Goal: Information Seeking & Learning: Find specific fact

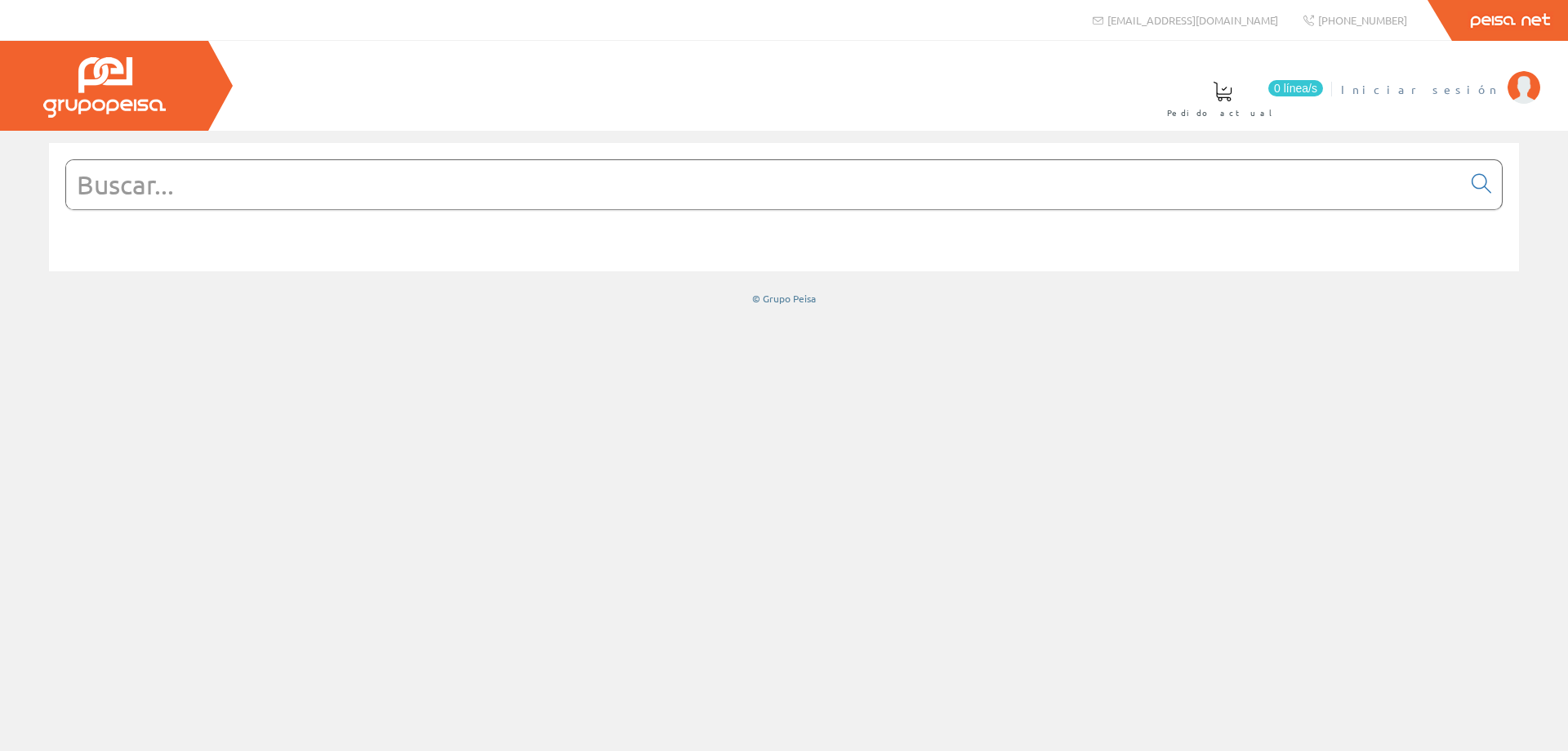
click at [1486, 86] on span "Iniciar sesión" at bounding box center [1420, 88] width 158 height 16
click at [321, 191] on input "text" at bounding box center [764, 184] width 1396 height 49
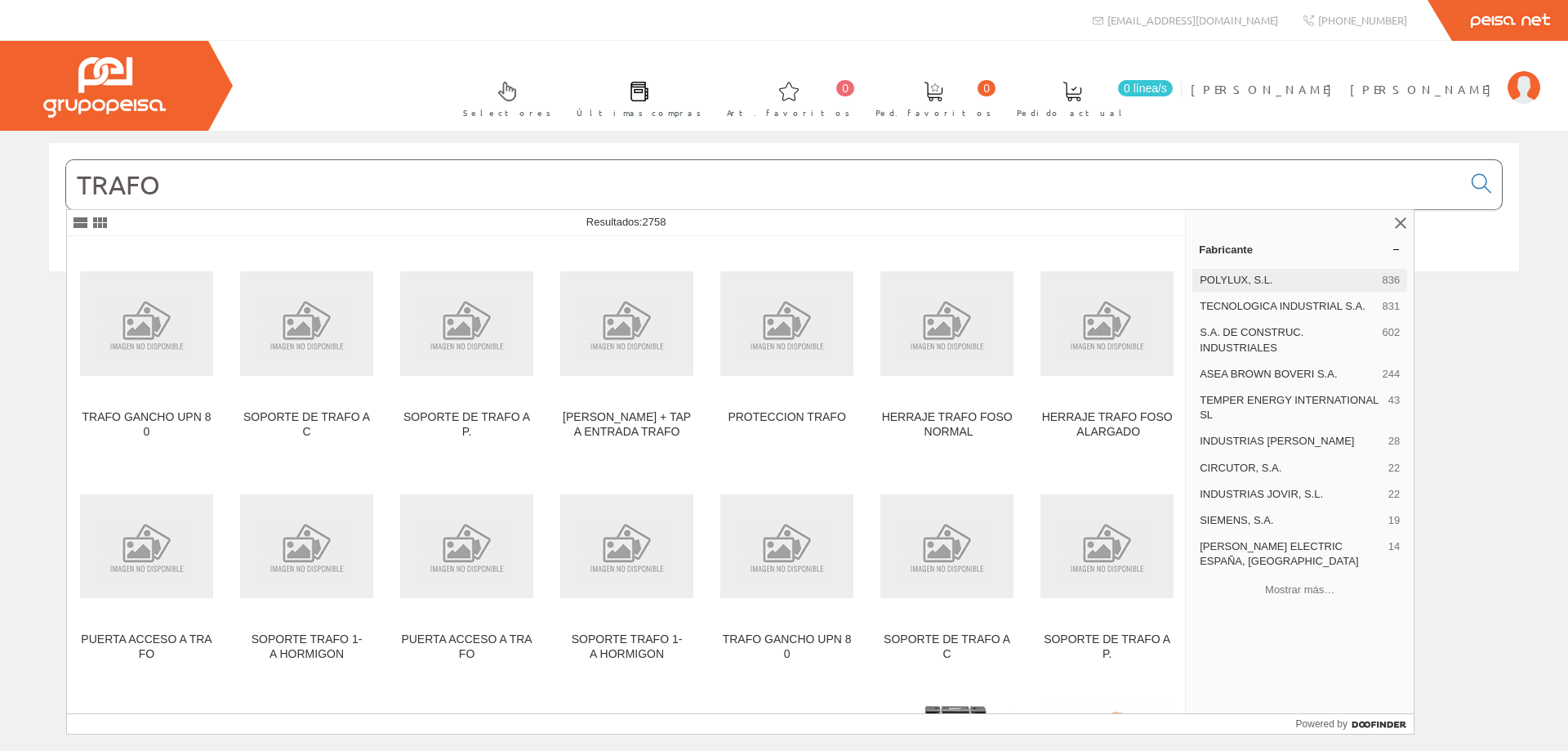
type input "TRAFO"
click at [1247, 283] on span "POLYLUX, S.L." at bounding box center [1287, 279] width 176 height 14
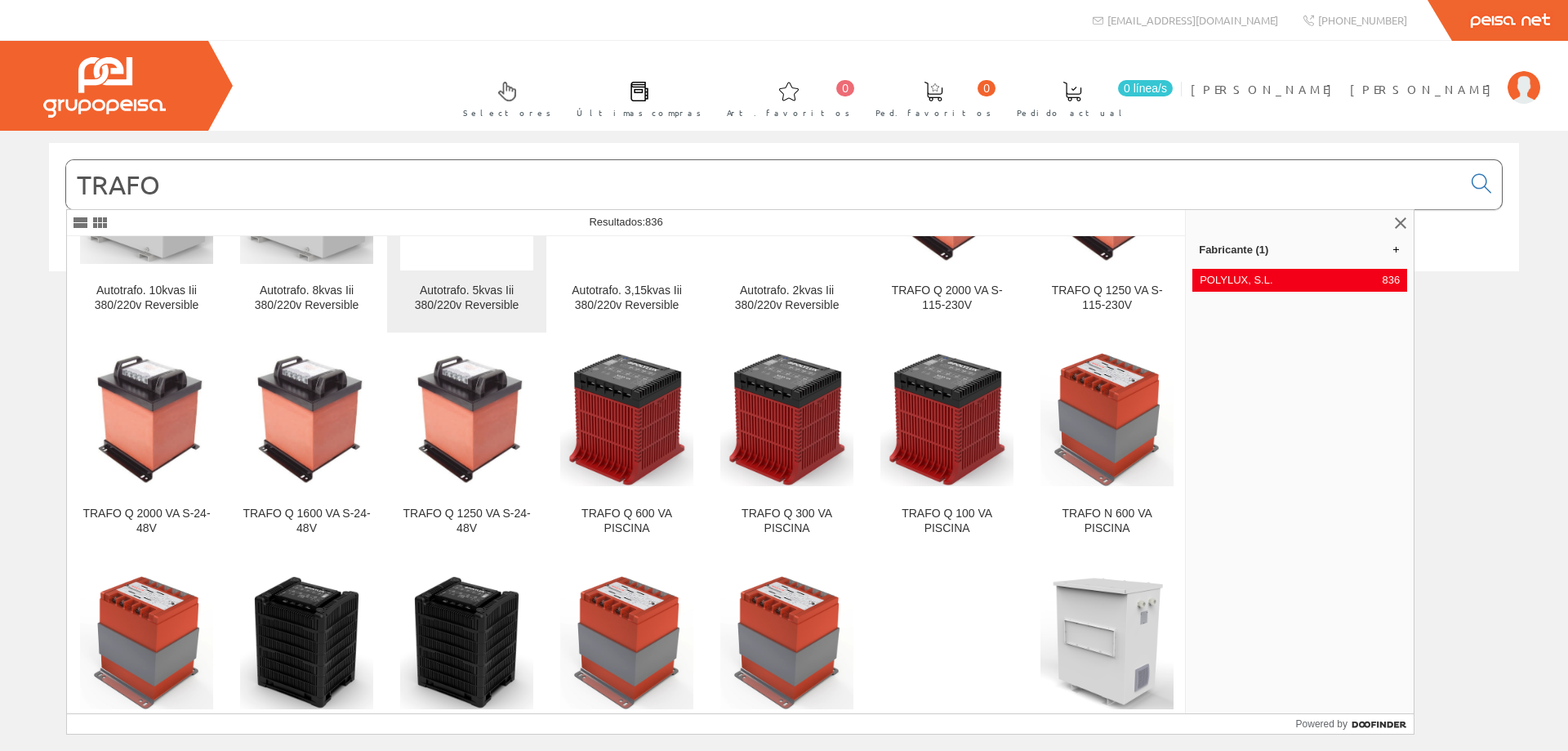
scroll to position [735, 0]
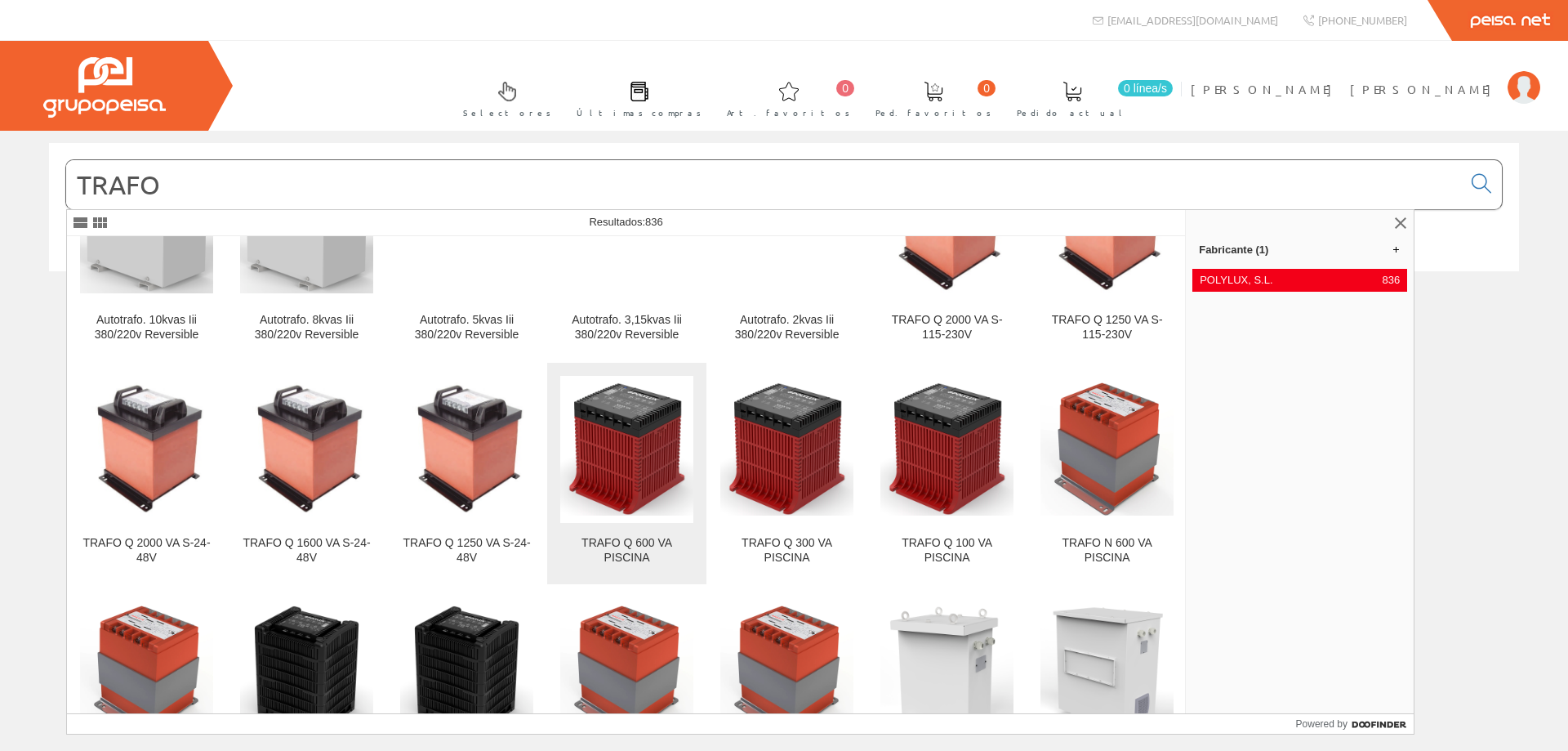
click at [627, 418] on img at bounding box center [626, 449] width 133 height 133
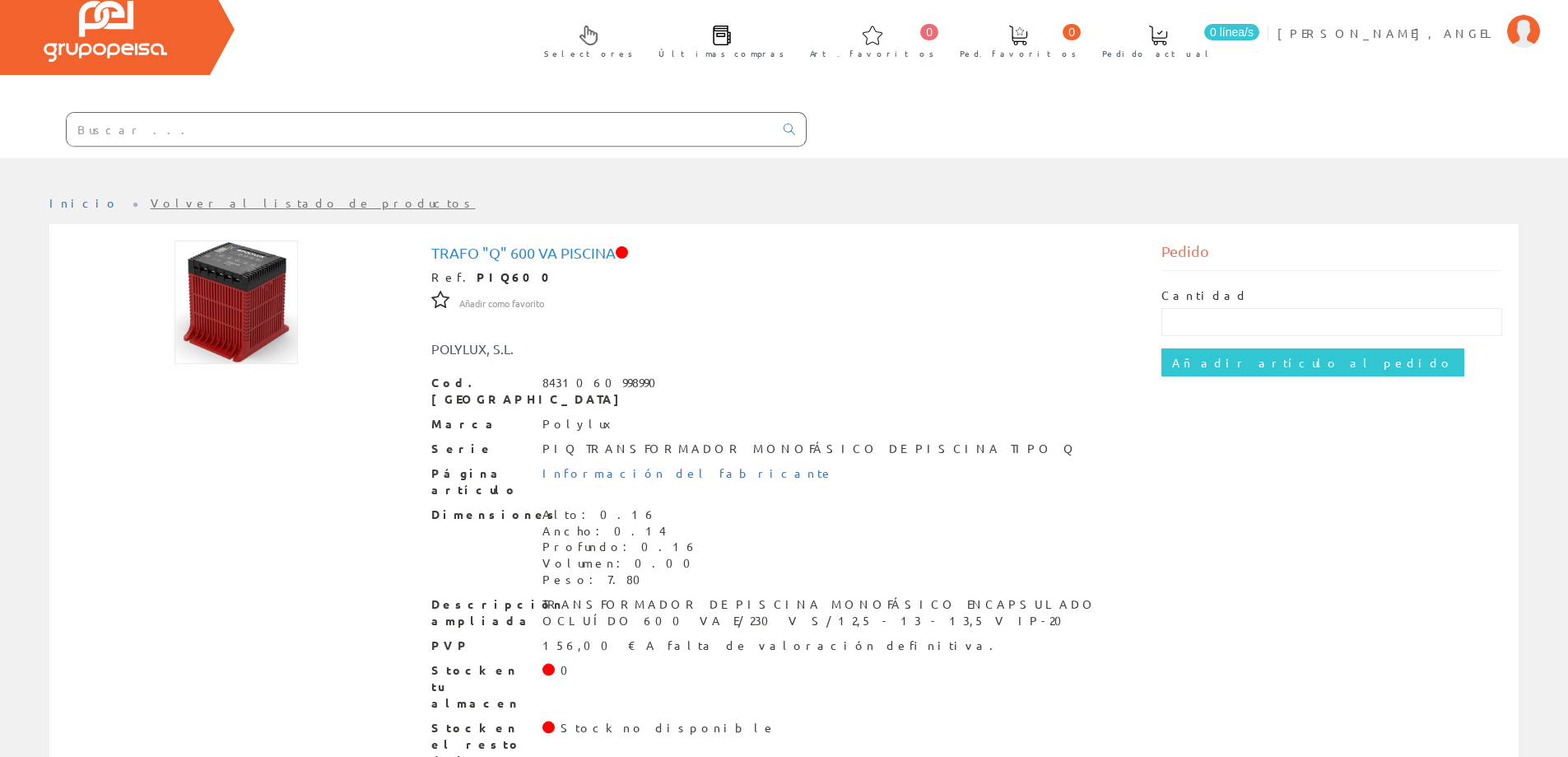
scroll to position [58, 0]
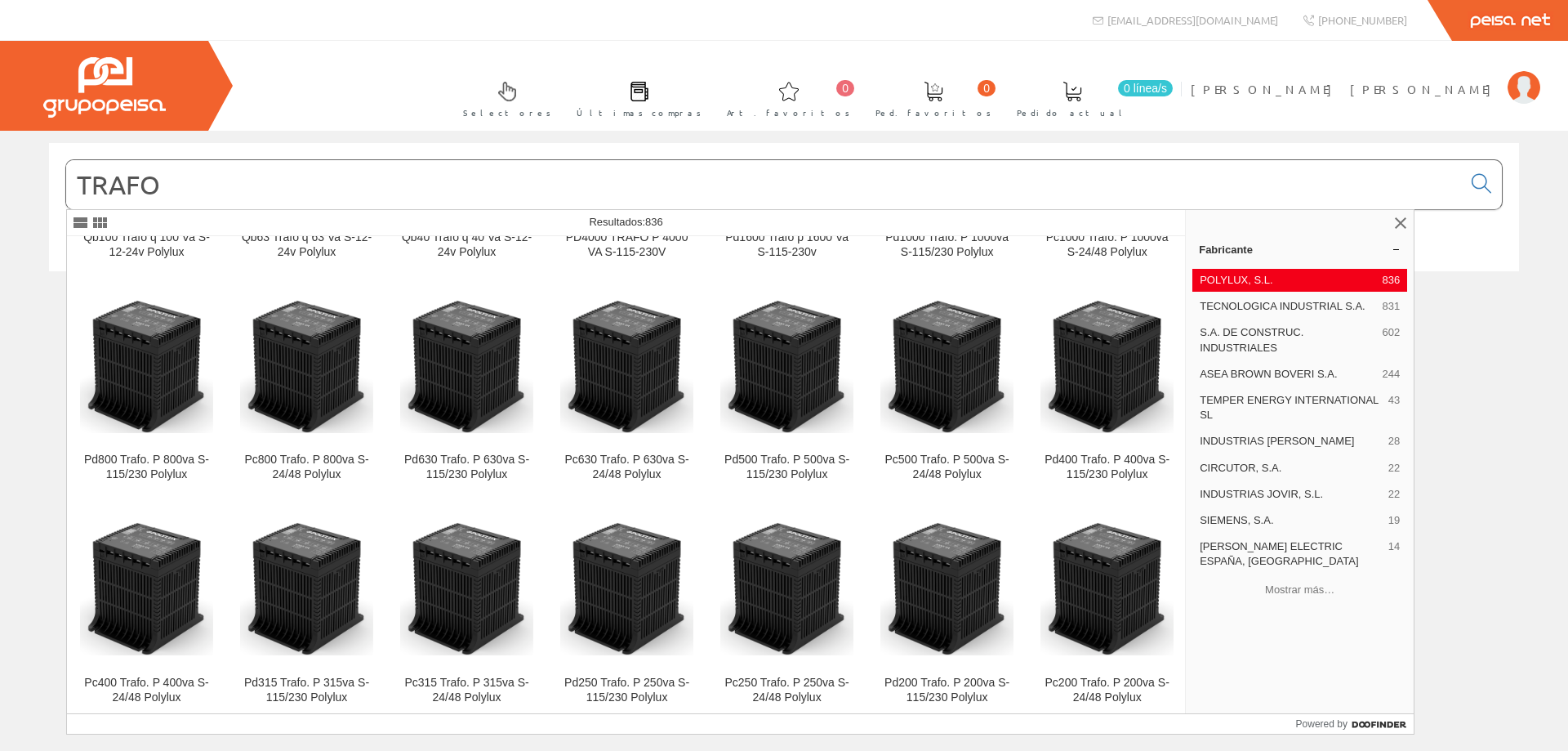
scroll to position [6153, 0]
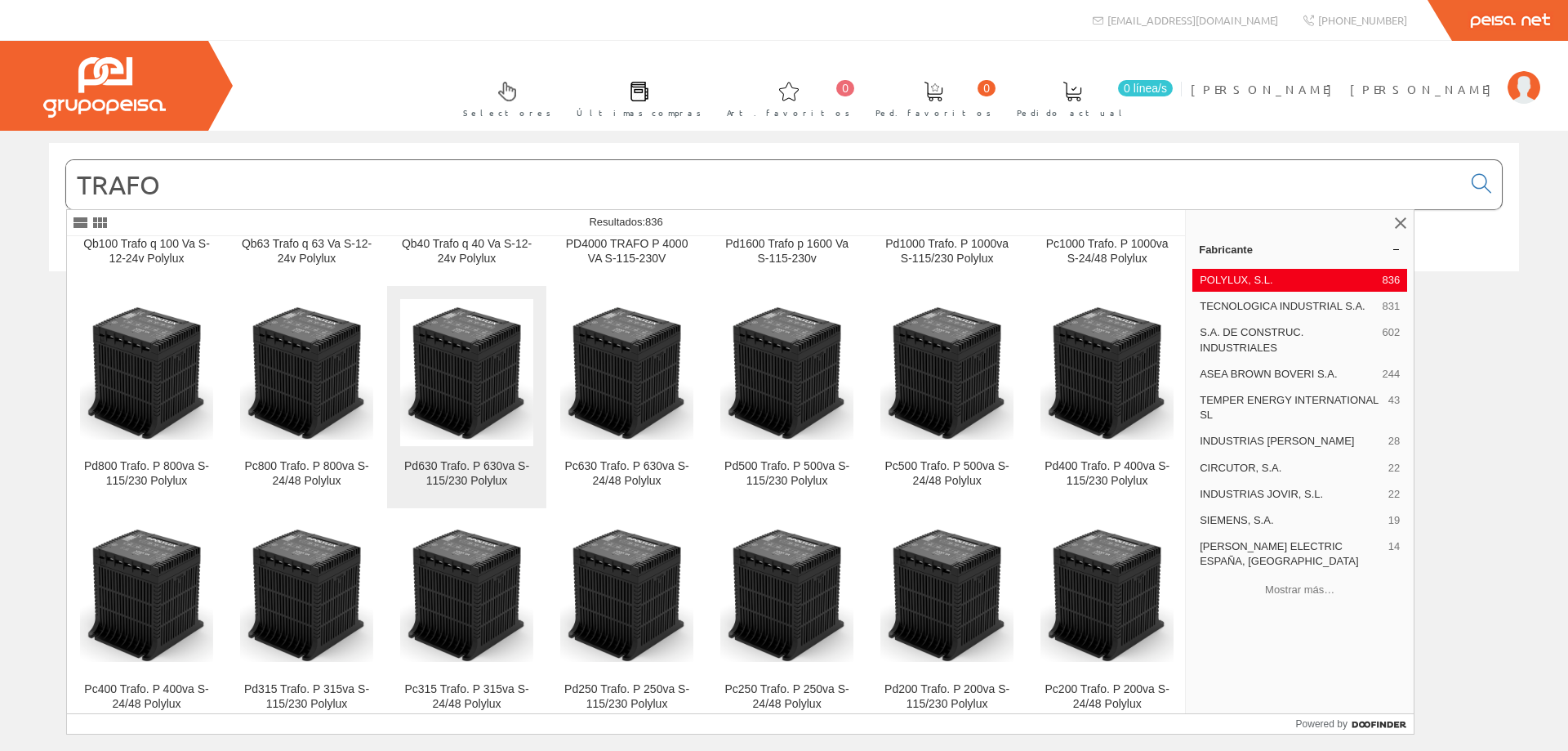
click at [471, 368] on img at bounding box center [467, 373] width 133 height 133
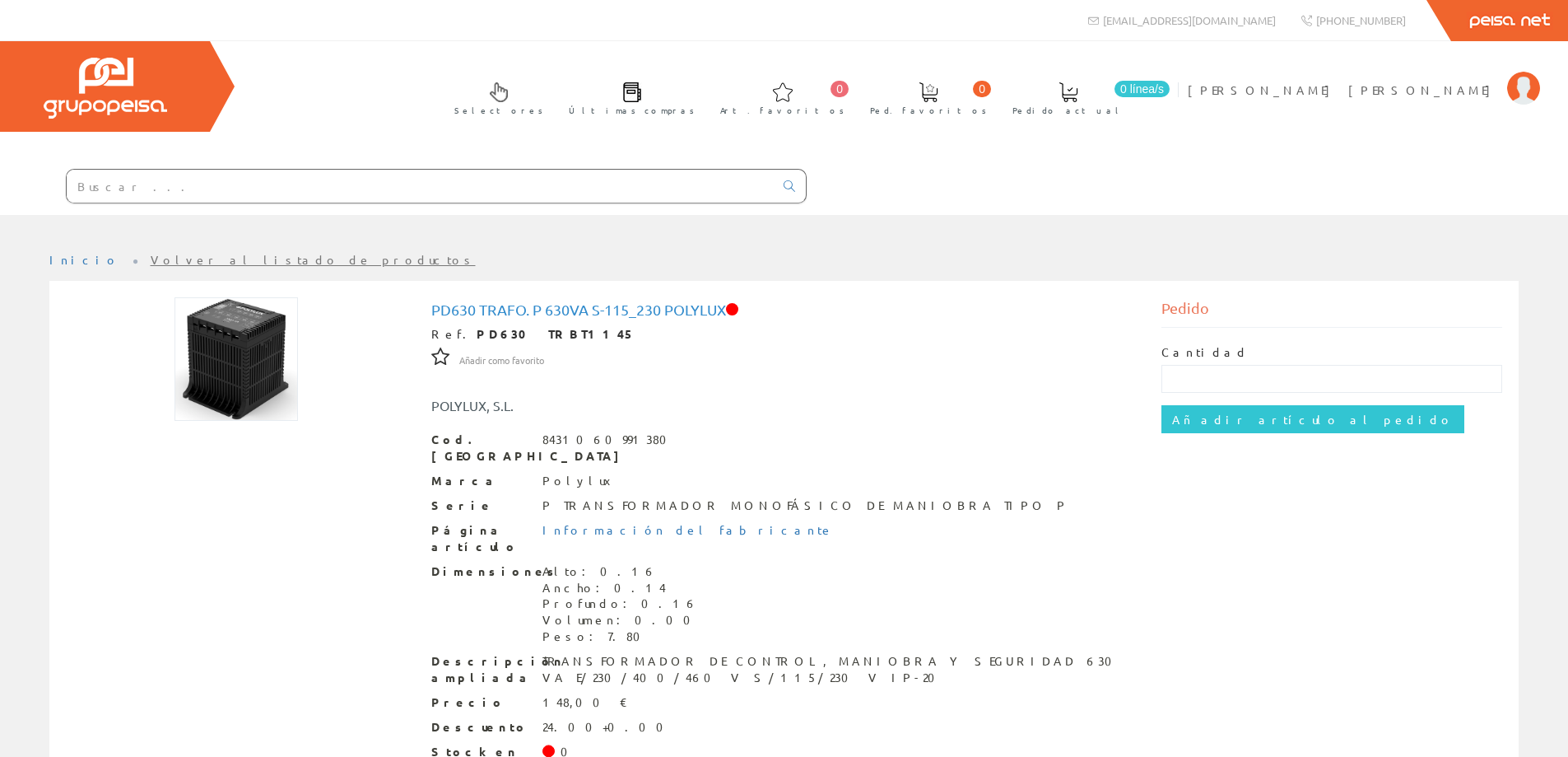
scroll to position [82, 0]
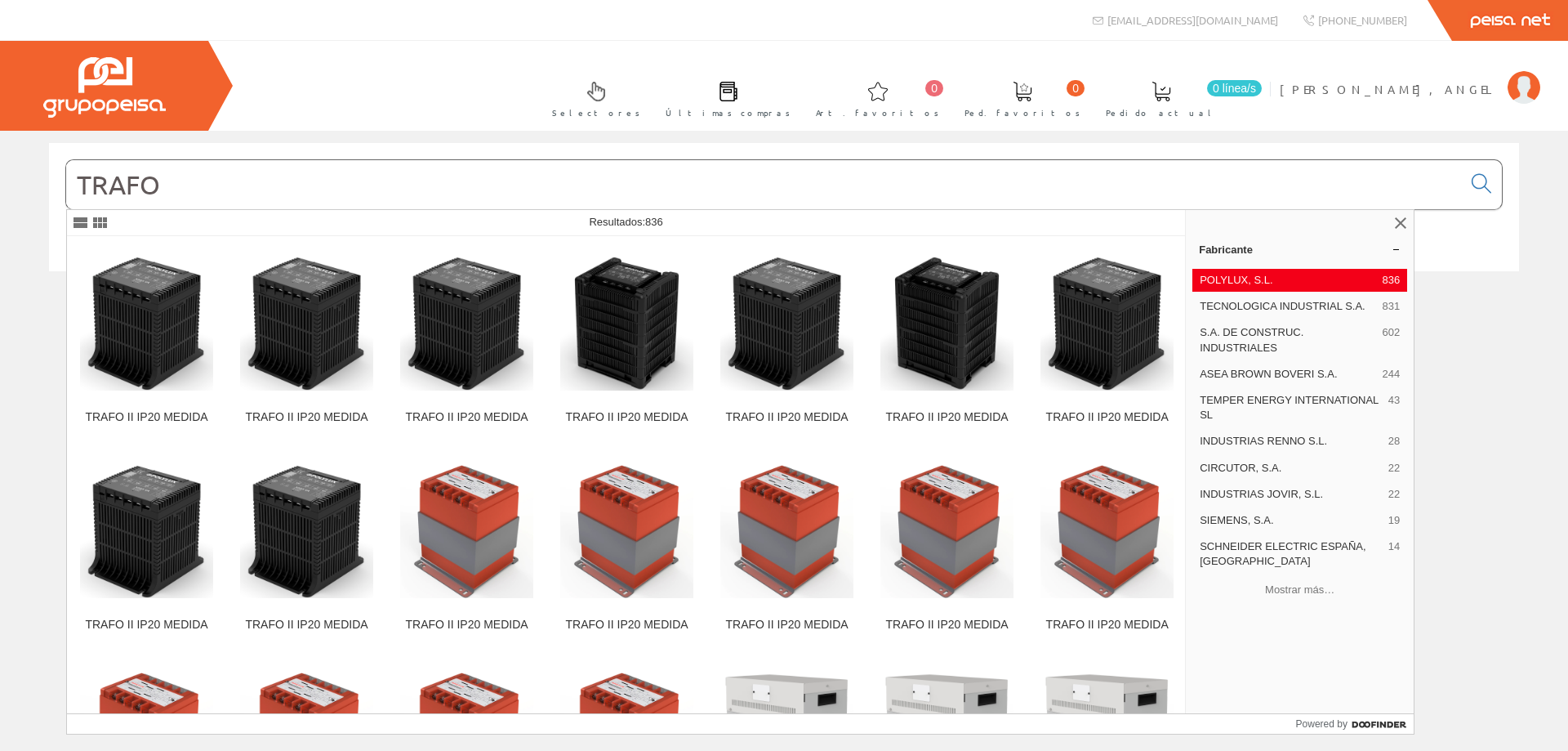
click at [239, 185] on input "TRAFO" at bounding box center [764, 184] width 1396 height 49
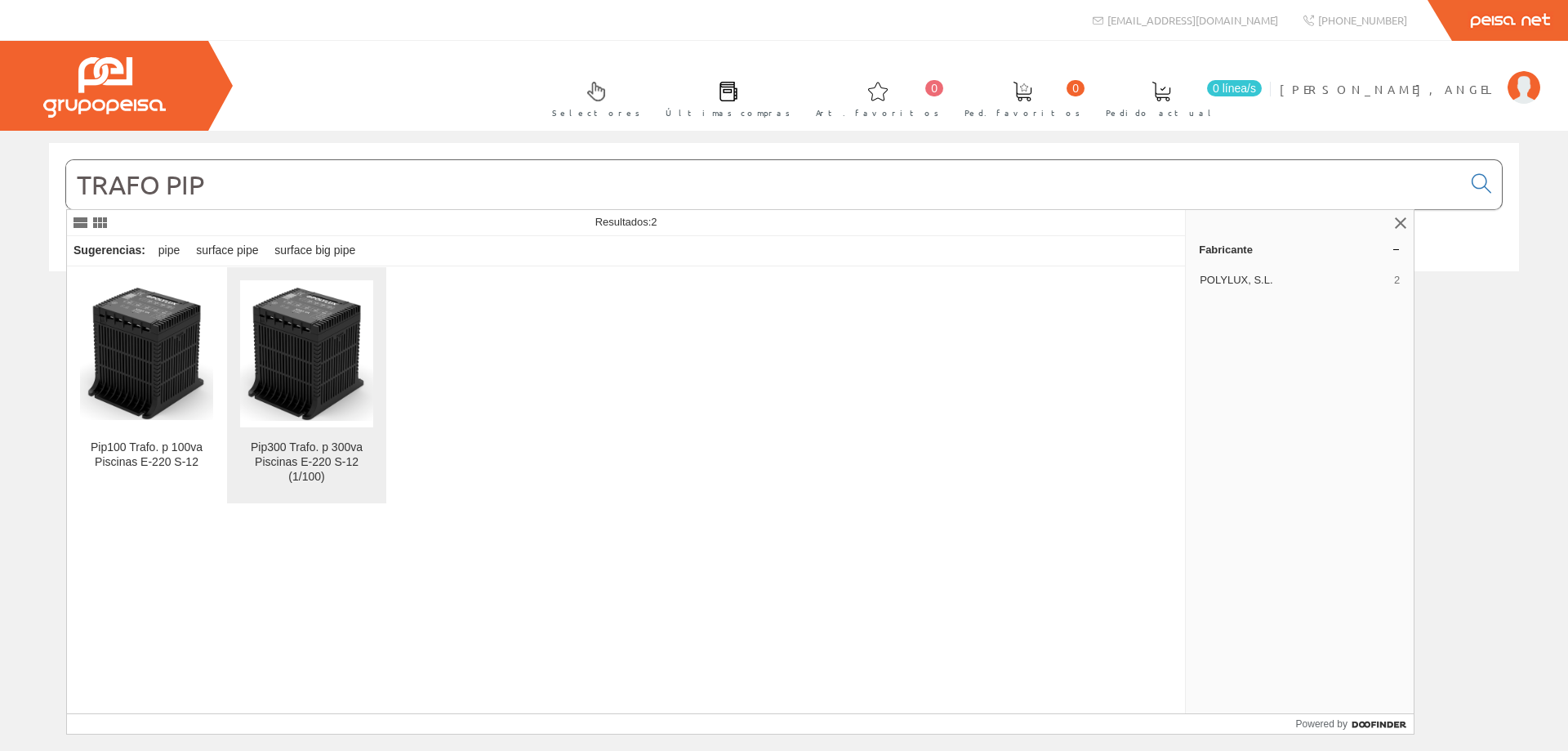
type input "TRAFO PIP"
click at [314, 321] on img at bounding box center [307, 353] width 133 height 133
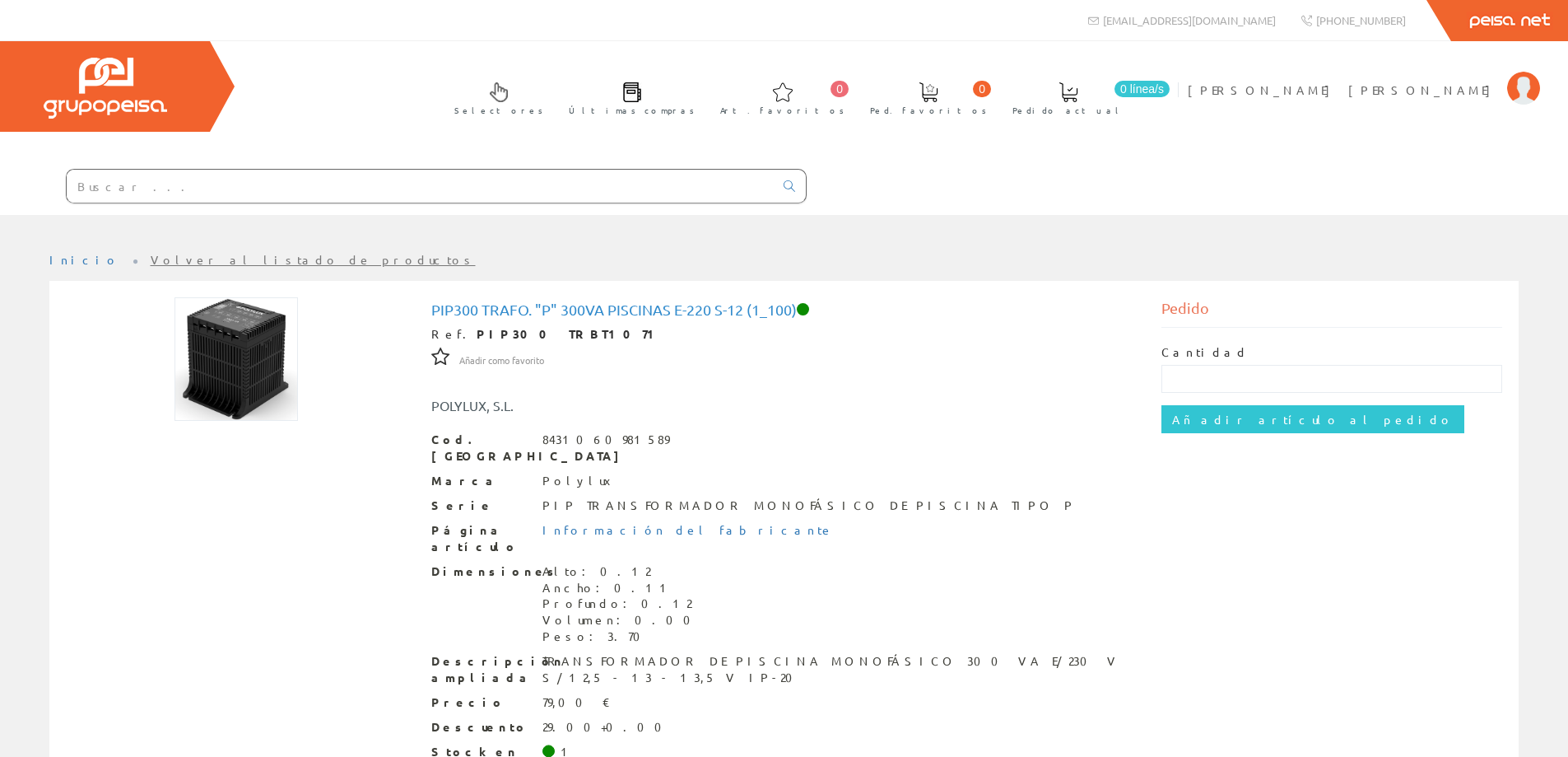
click at [157, 184] on input "text" at bounding box center [420, 186] width 707 height 33
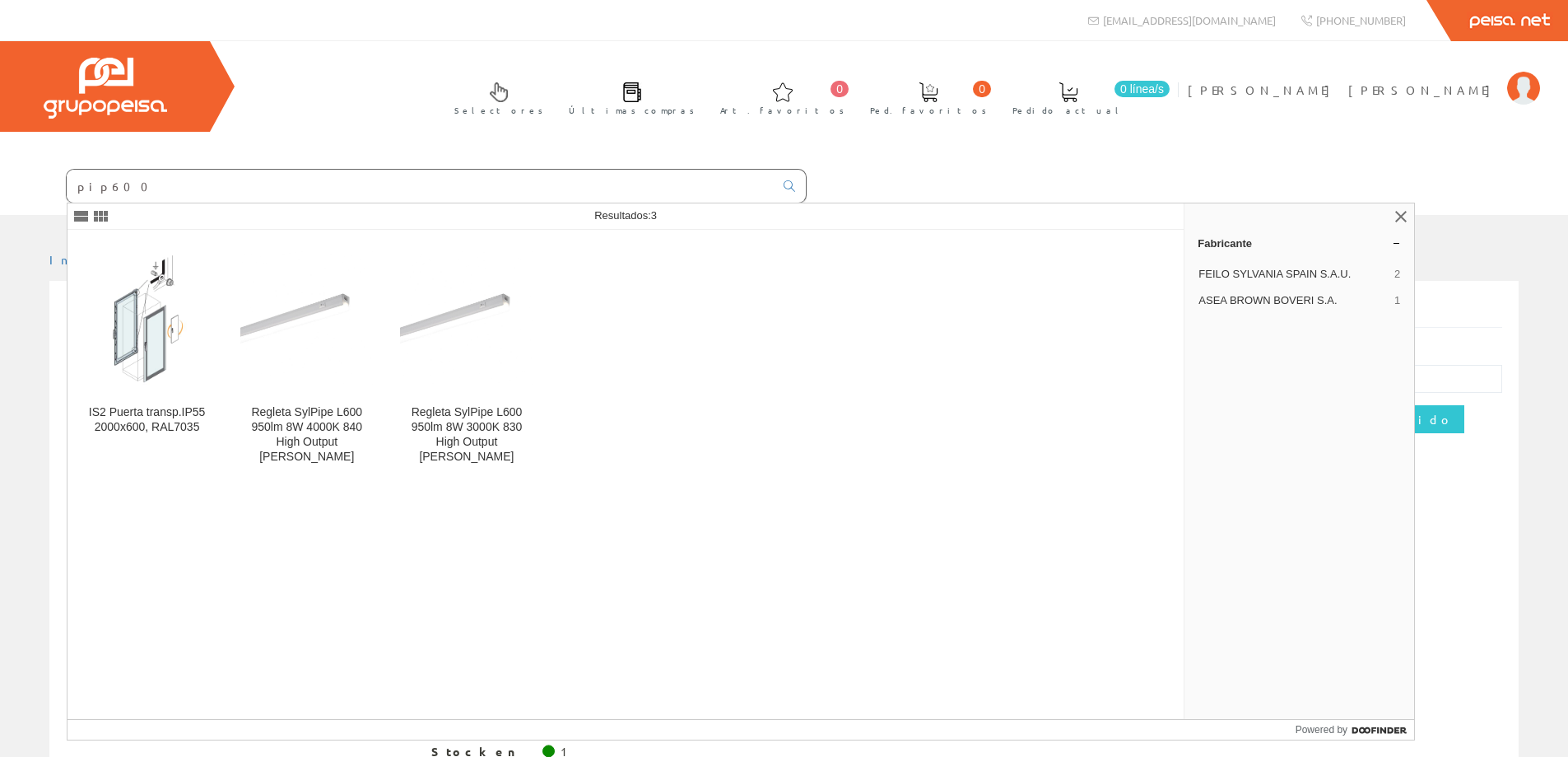
type input "pip600"
drag, startPoint x: 116, startPoint y: 181, endPoint x: 59, endPoint y: 182, distance: 57.0
click at [59, 182] on form "pip600" at bounding box center [403, 186] width 807 height 35
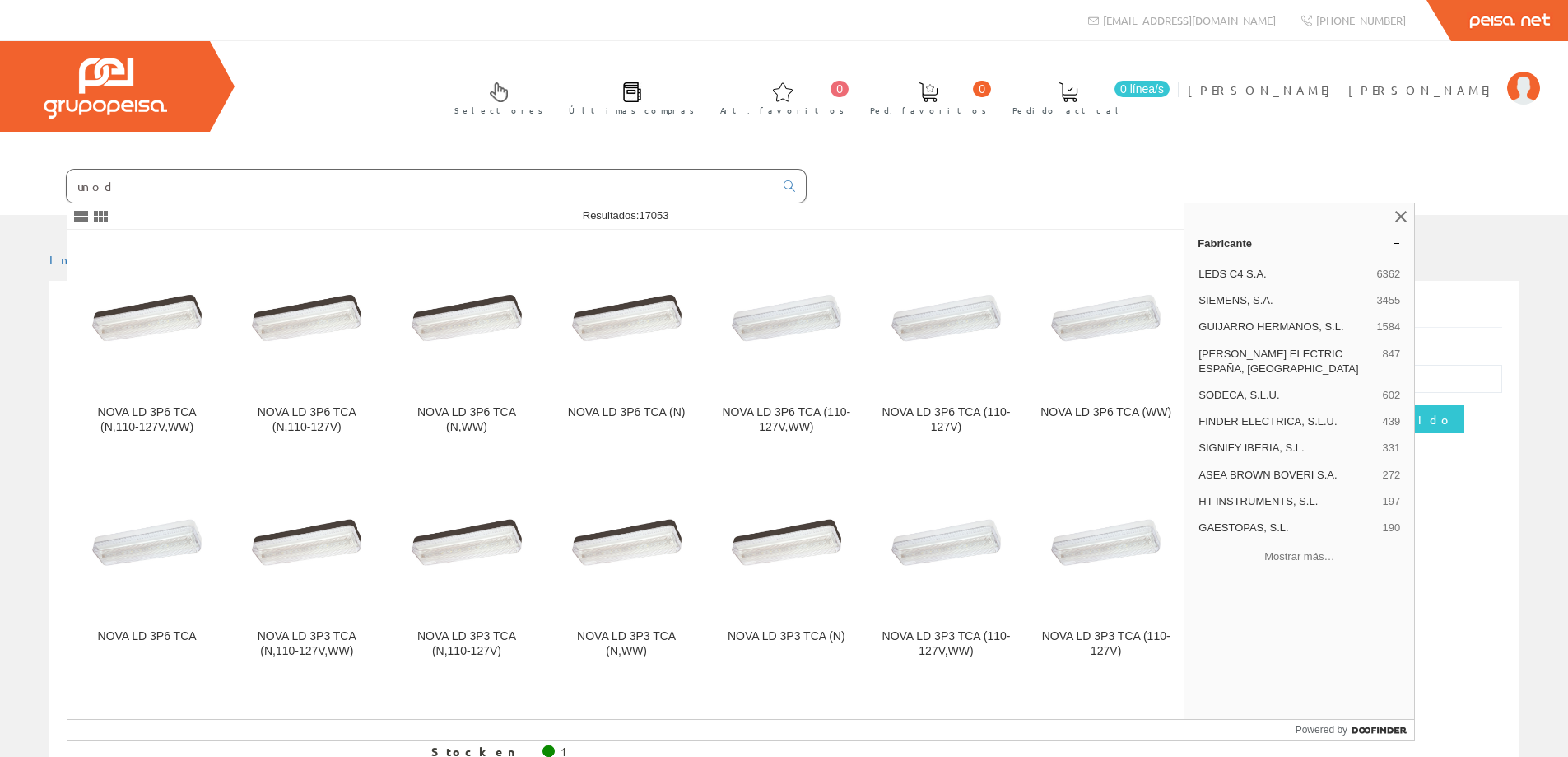
click at [138, 189] on input "unod" at bounding box center [420, 186] width 707 height 33
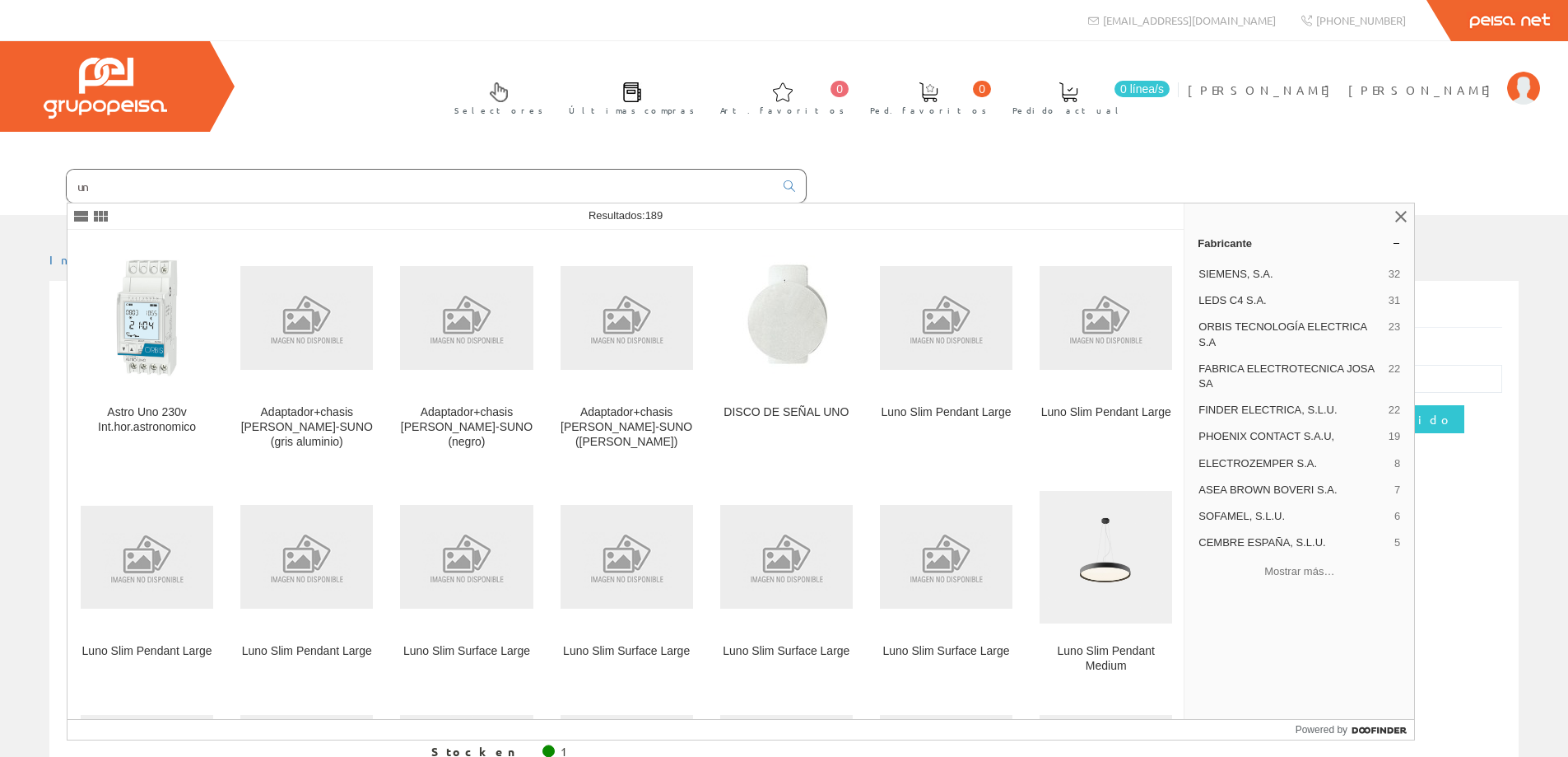
type input "u"
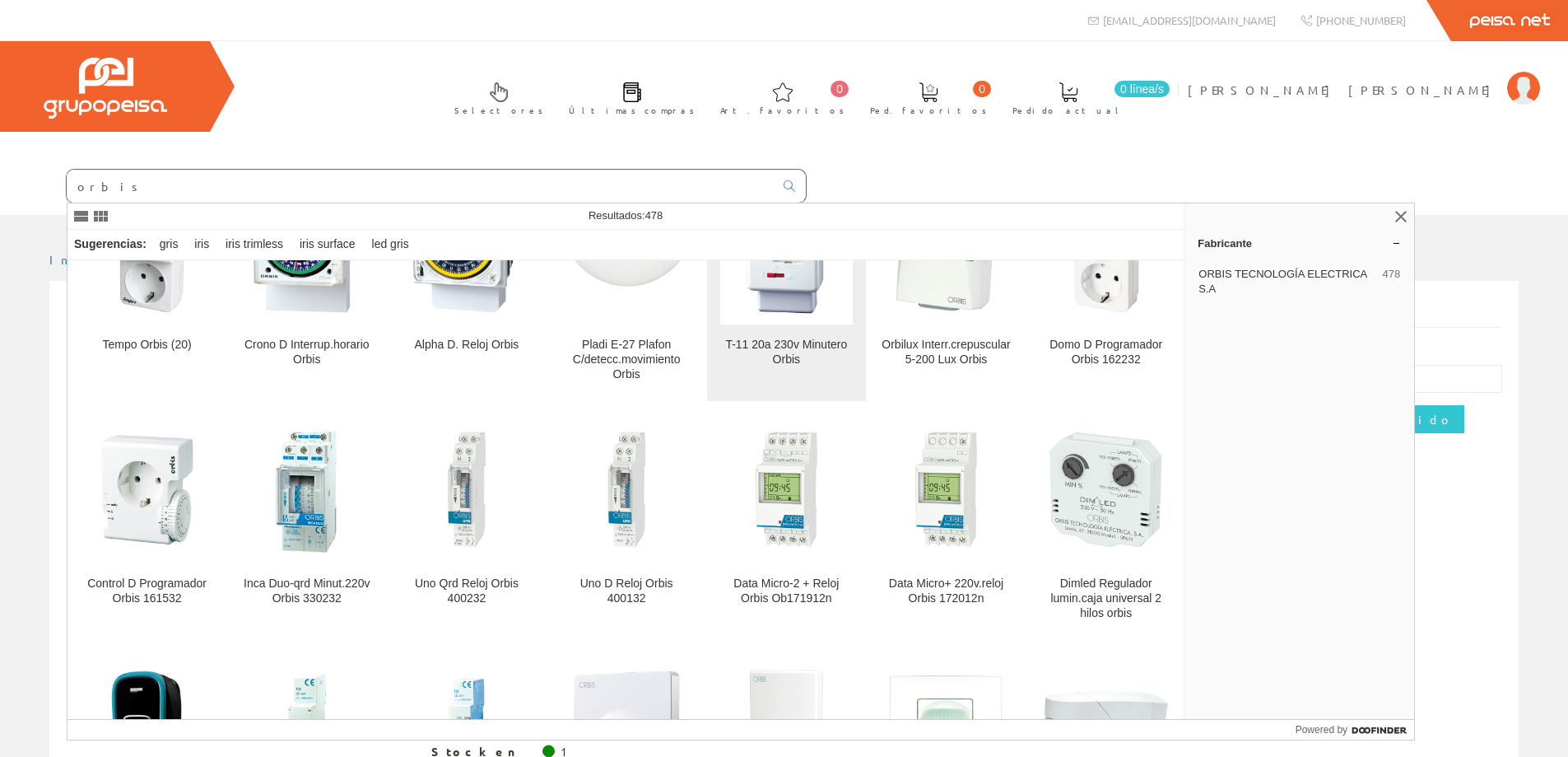
scroll to position [576, 0]
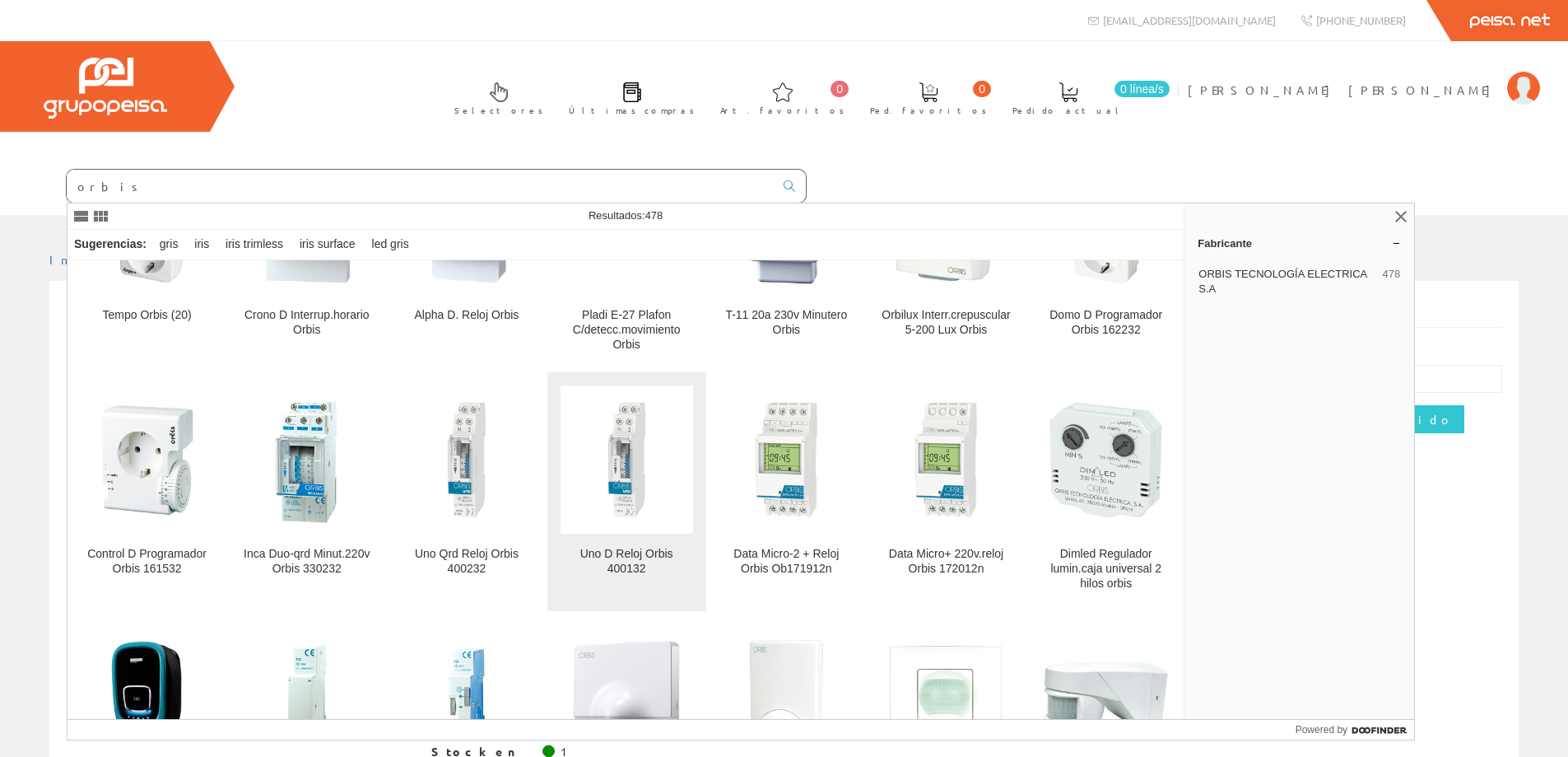
type input "orbis"
click at [625, 449] on img at bounding box center [626, 459] width 132 height 132
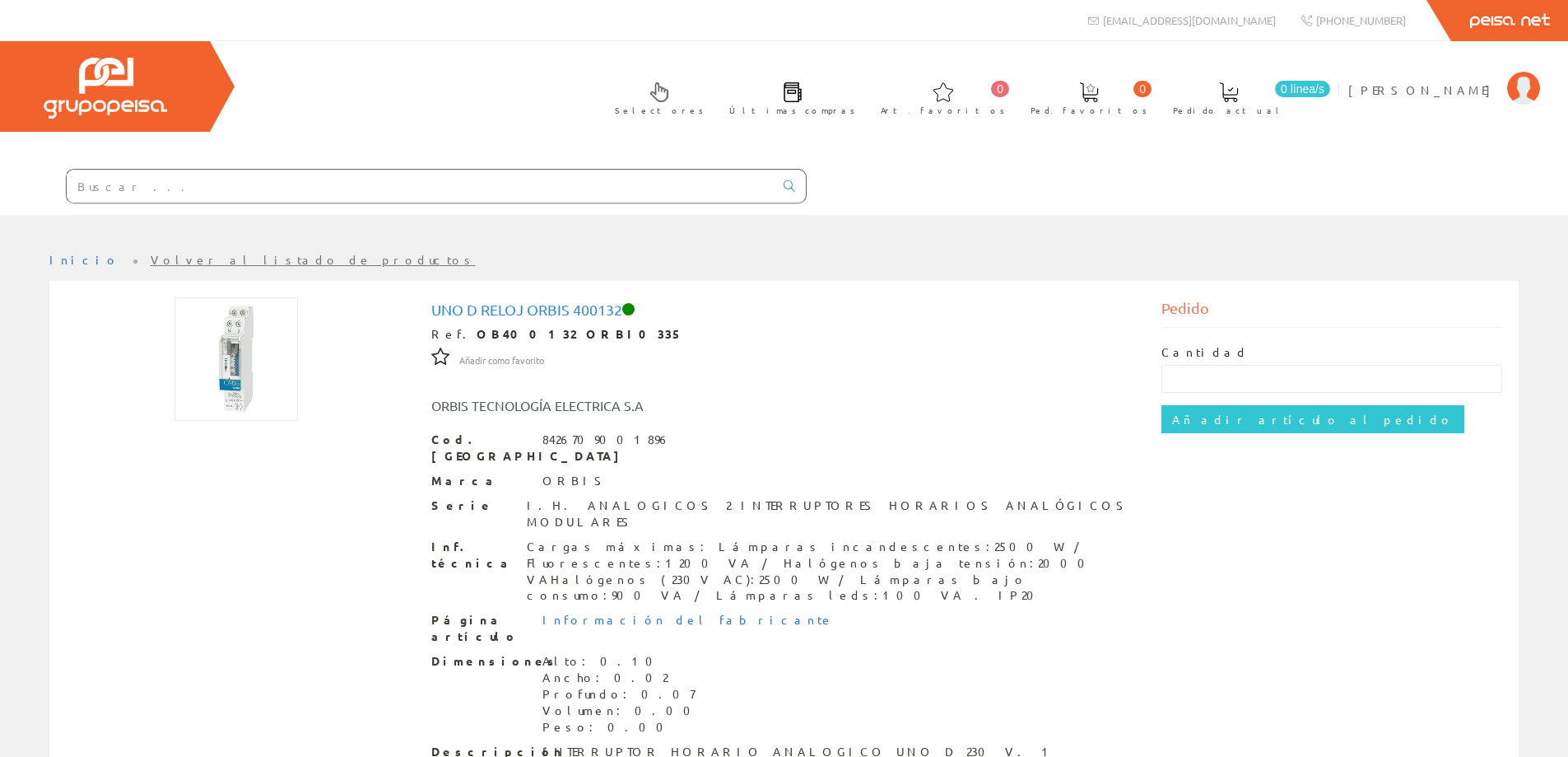
click at [152, 178] on input "text" at bounding box center [420, 186] width 707 height 33
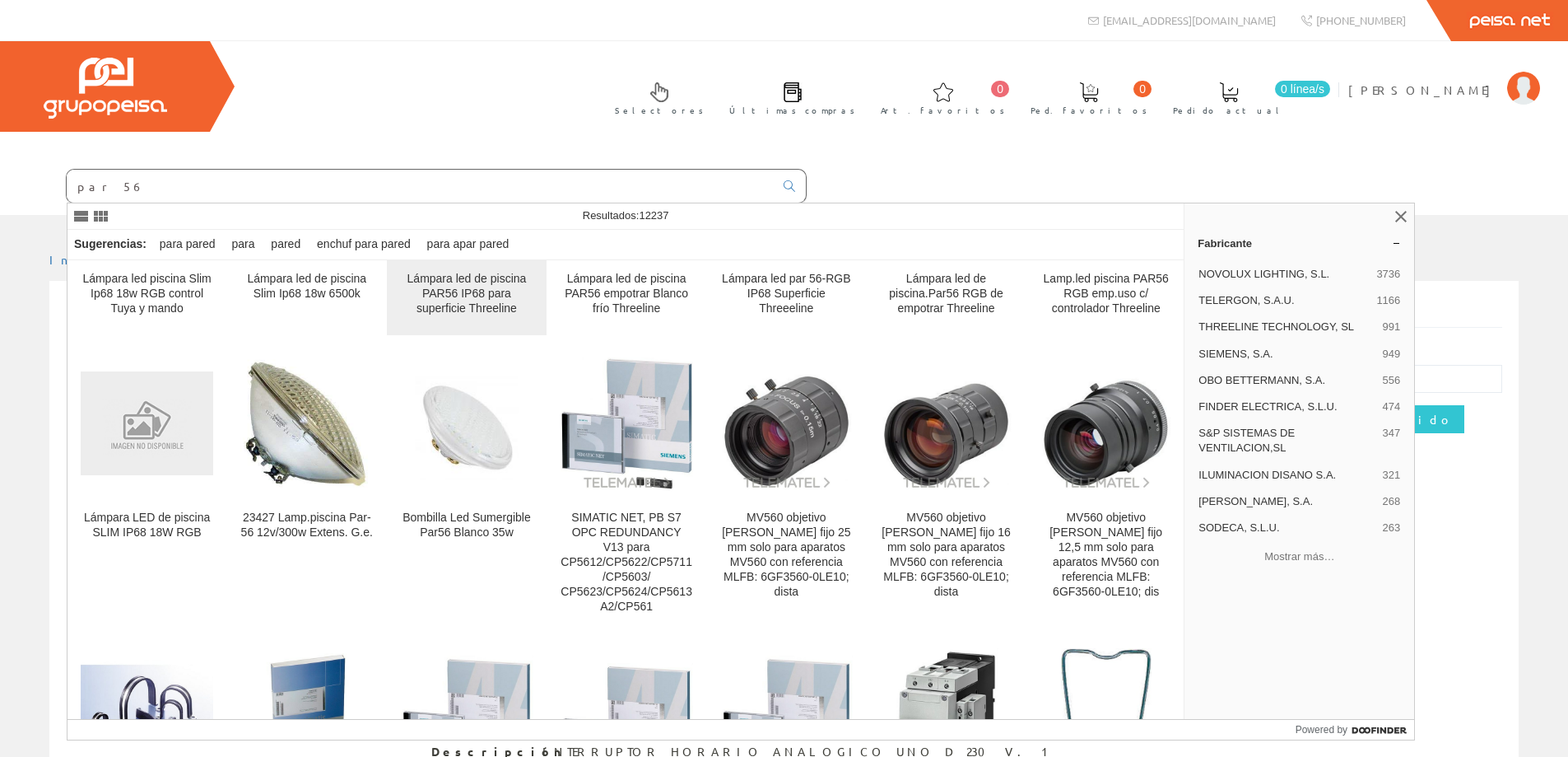
scroll to position [164, 0]
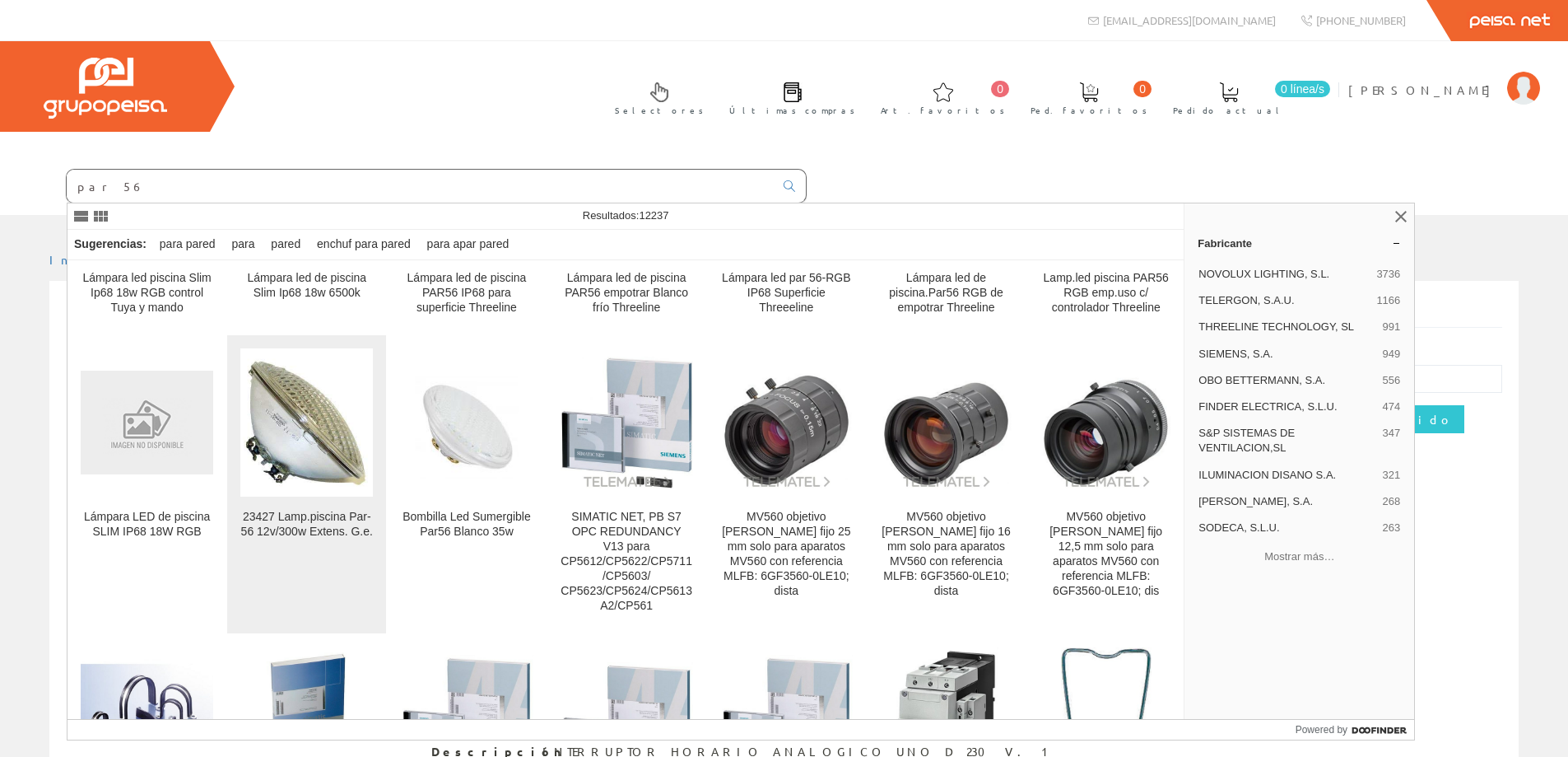
type input "par 56"
click at [290, 405] on img at bounding box center [307, 422] width 132 height 142
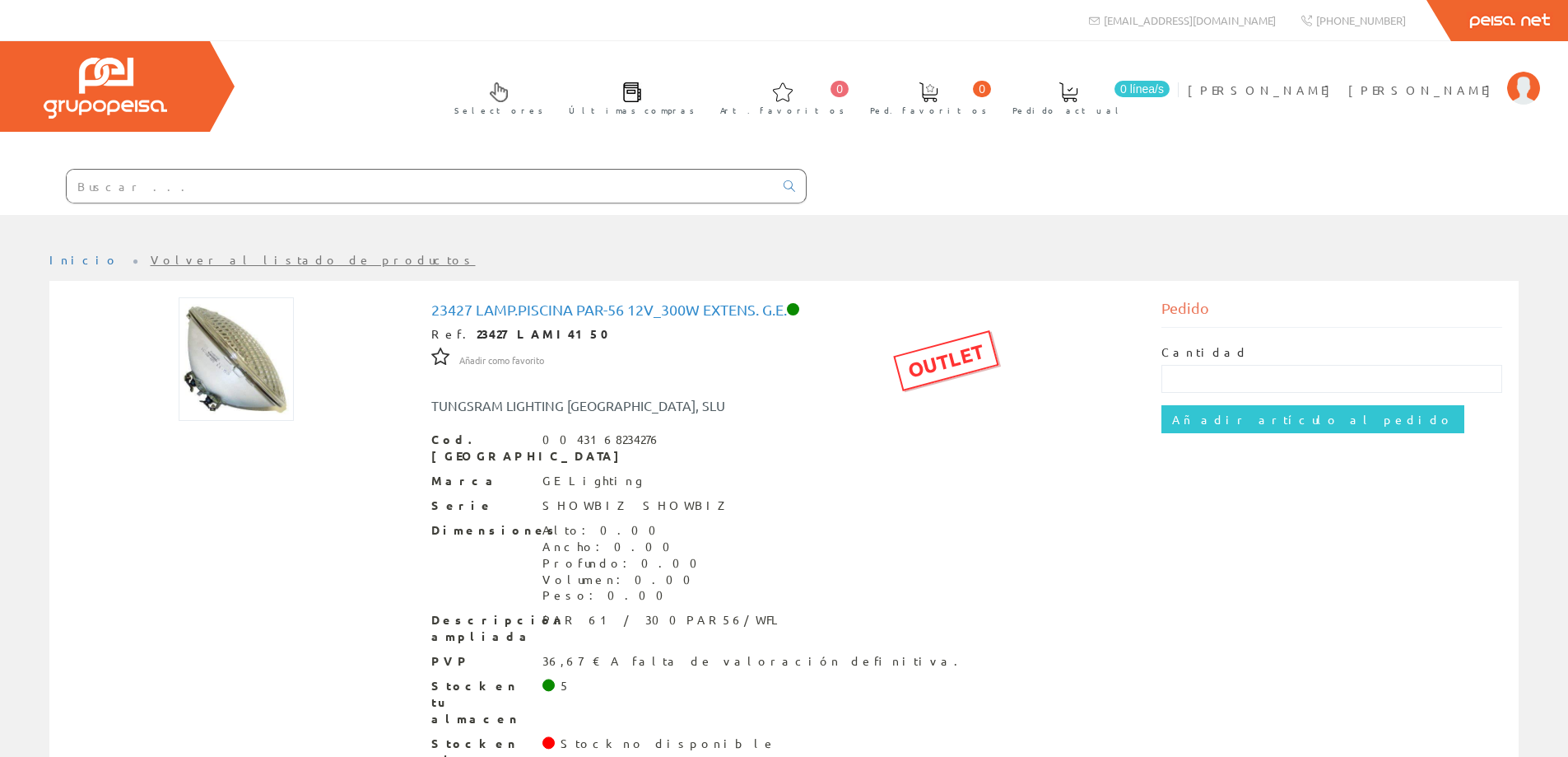
scroll to position [33, 0]
